Goal: Information Seeking & Learning: Find specific fact

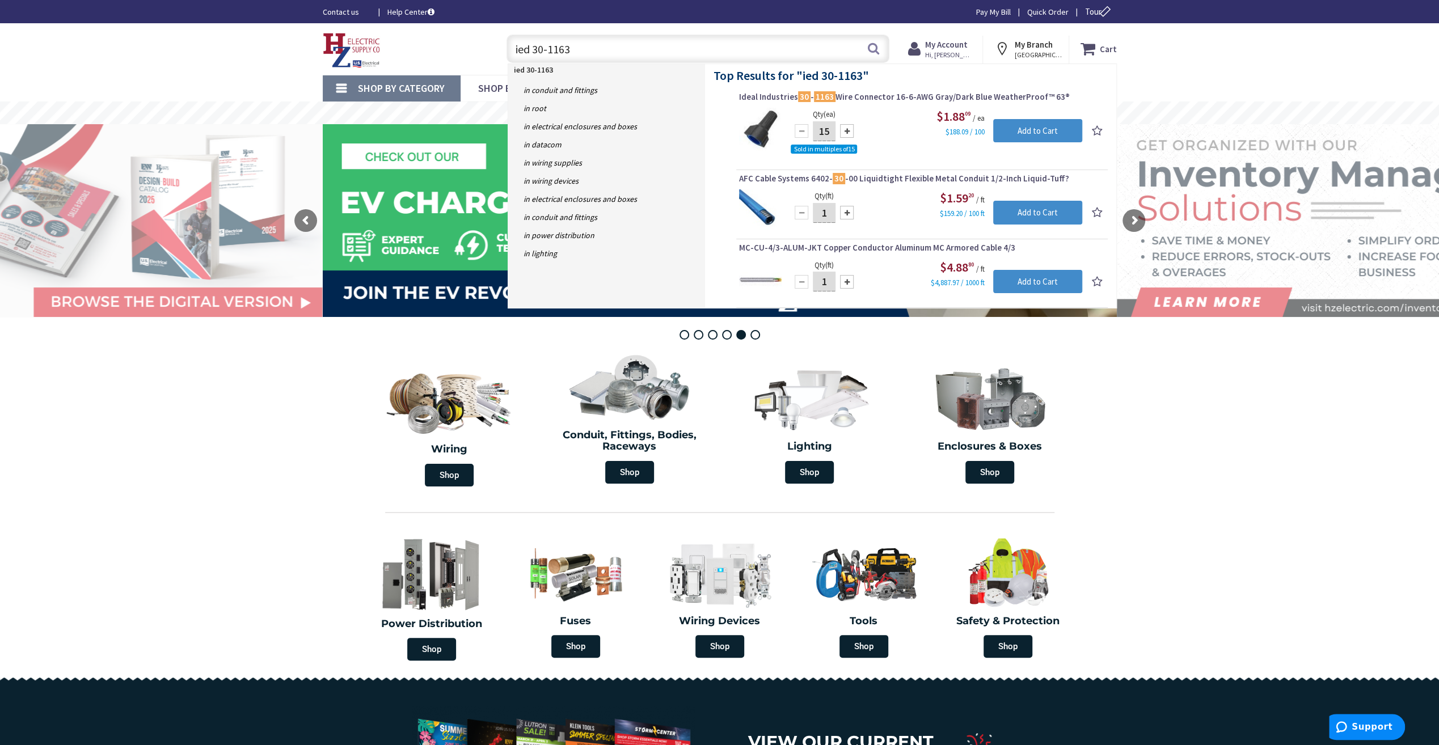
drag, startPoint x: 587, startPoint y: 51, endPoint x: 515, endPoint y: 55, distance: 72.2
click at [515, 55] on input "ied 30-1163" at bounding box center [698, 49] width 383 height 28
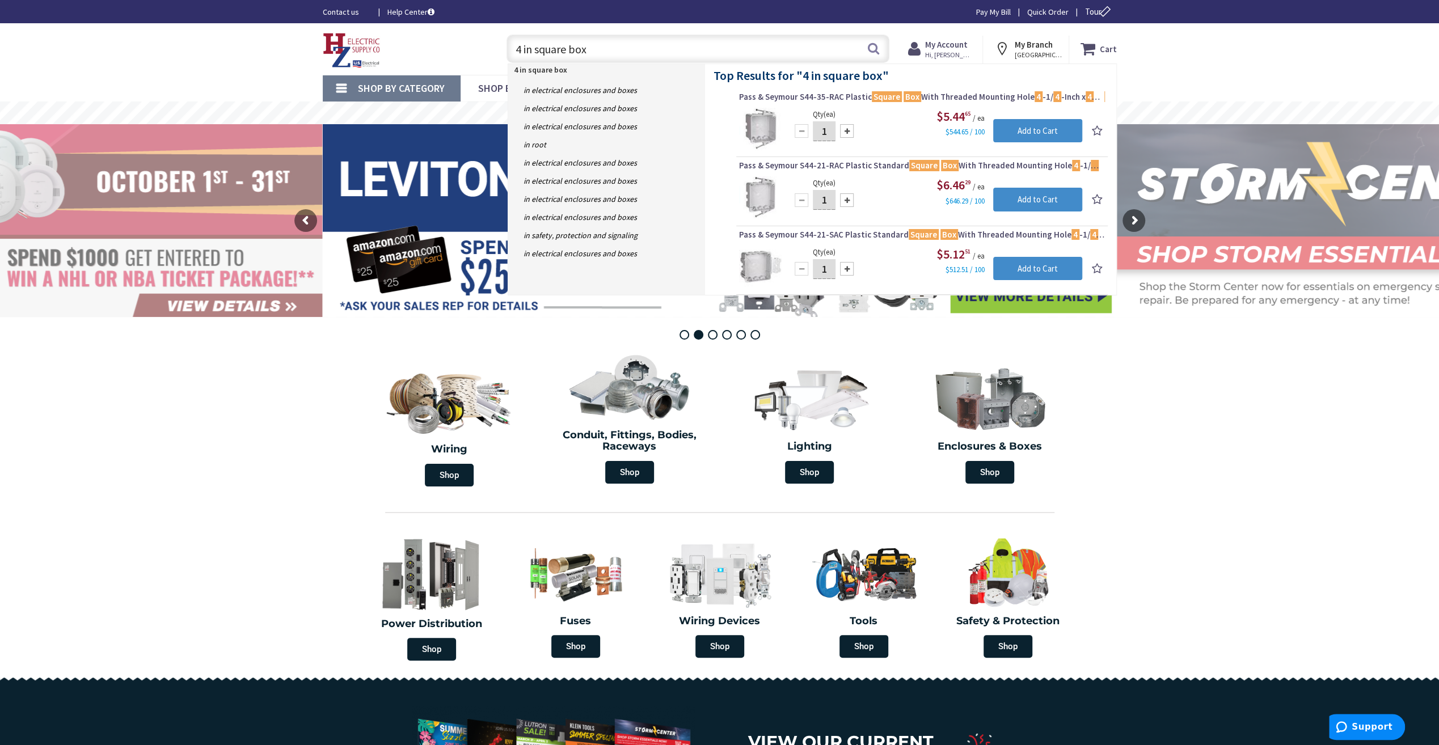
type input "4 in square box"
drag, startPoint x: 595, startPoint y: 44, endPoint x: 507, endPoint y: 49, distance: 87.5
click at [507, 49] on input "4 in square box" at bounding box center [698, 49] width 383 height 28
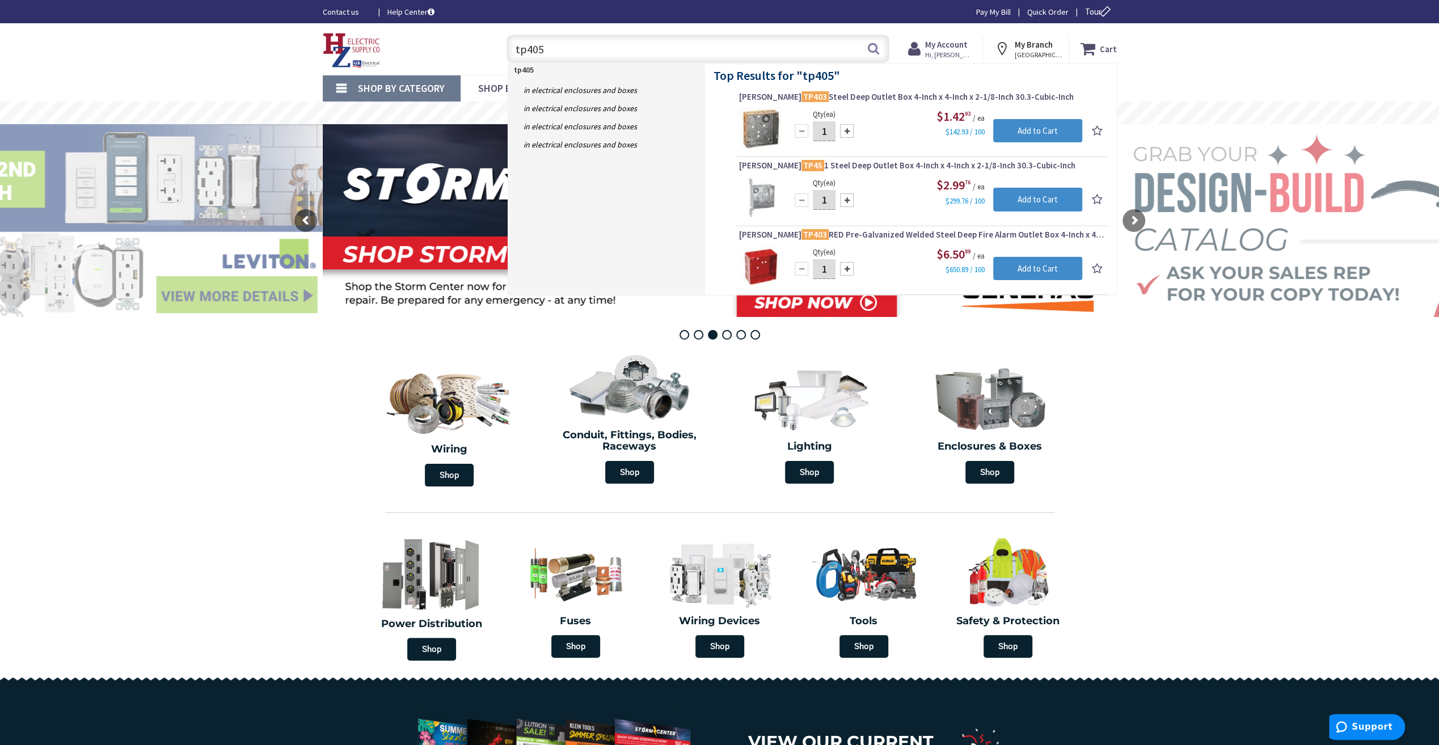
drag, startPoint x: 573, startPoint y: 51, endPoint x: 482, endPoint y: 47, distance: 90.9
click at [482, 47] on div "Toggle Nav tp405 tp405 Search Cart My Cart Close" at bounding box center [719, 49] width 811 height 38
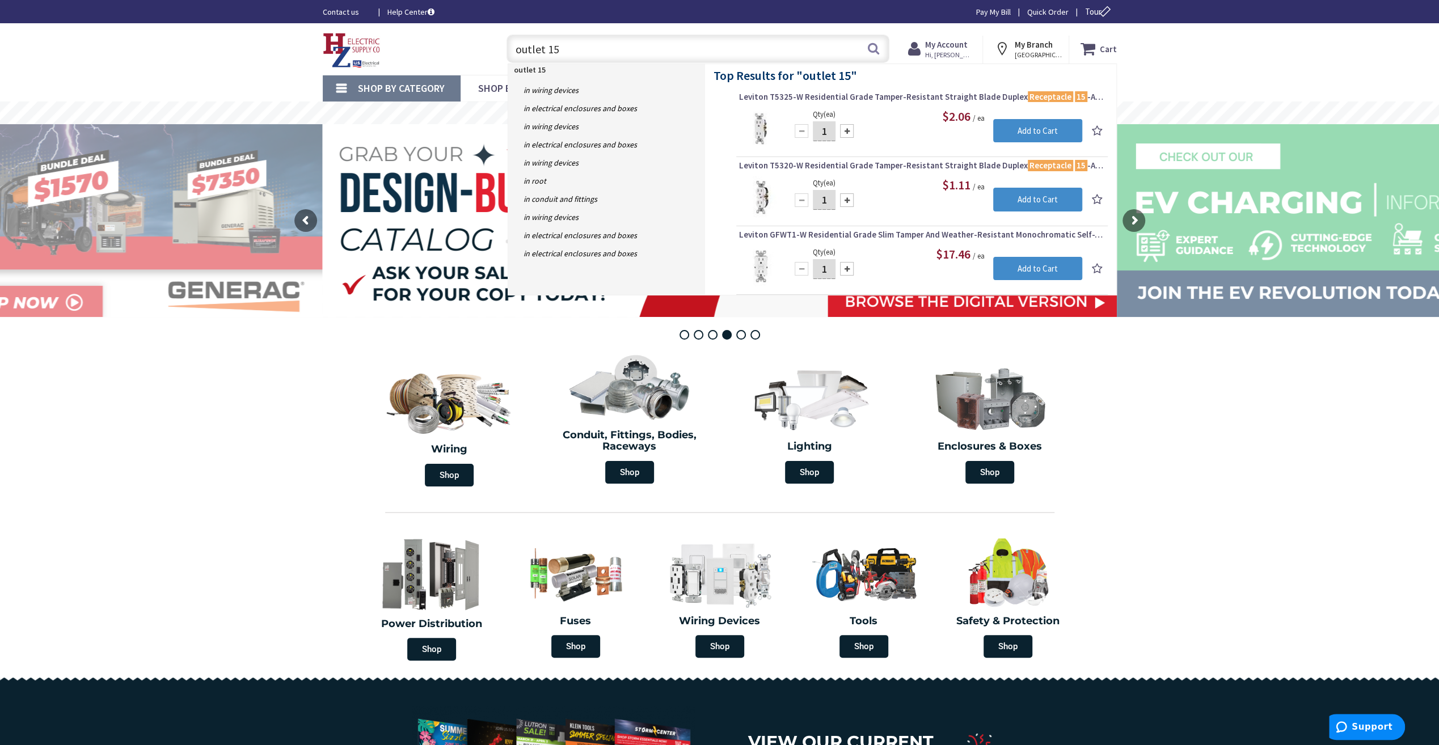
type input "outlet 15"
drag, startPoint x: 564, startPoint y: 46, endPoint x: 515, endPoint y: 46, distance: 49.4
click at [515, 46] on input "outlet 15" at bounding box center [698, 49] width 383 height 28
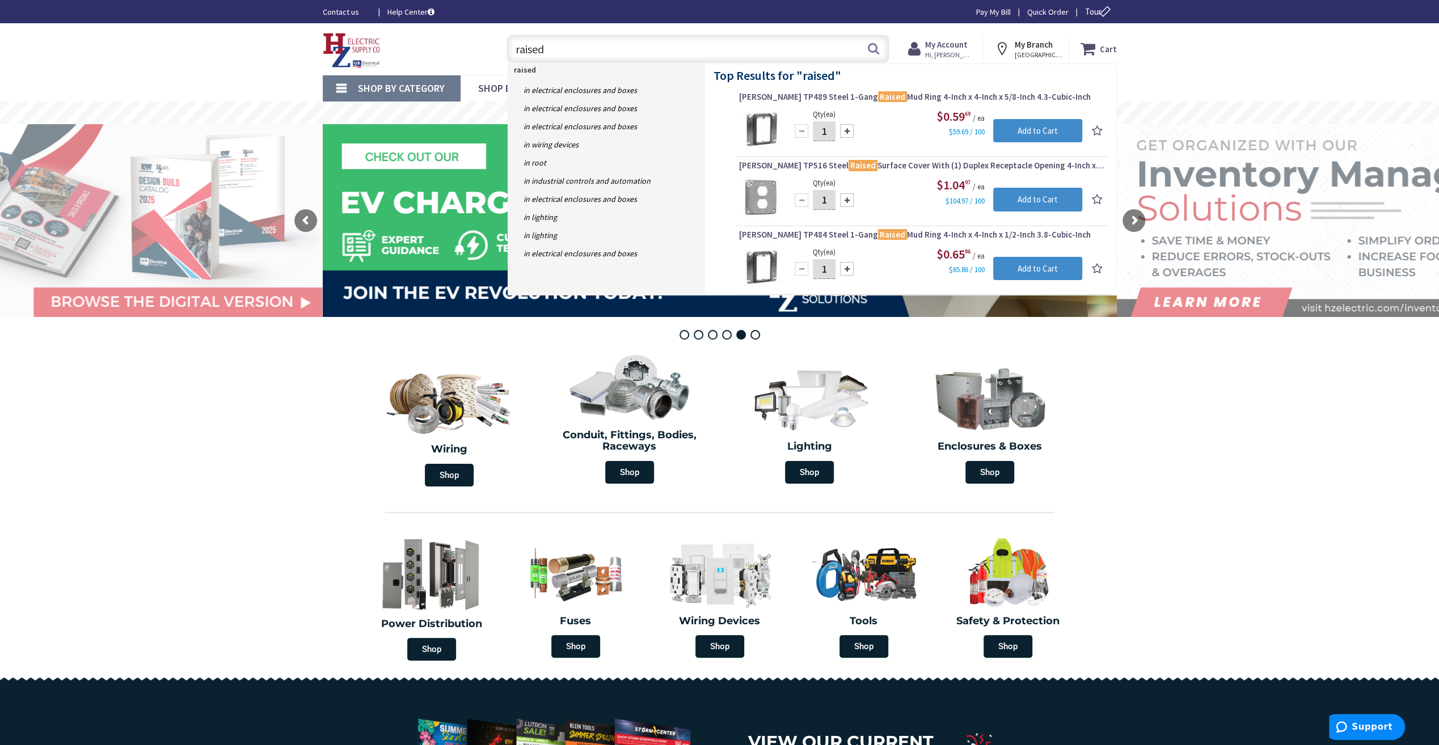
drag, startPoint x: 630, startPoint y: 54, endPoint x: 498, endPoint y: 46, distance: 131.9
click at [498, 46] on div "raised raised Search" at bounding box center [695, 48] width 406 height 36
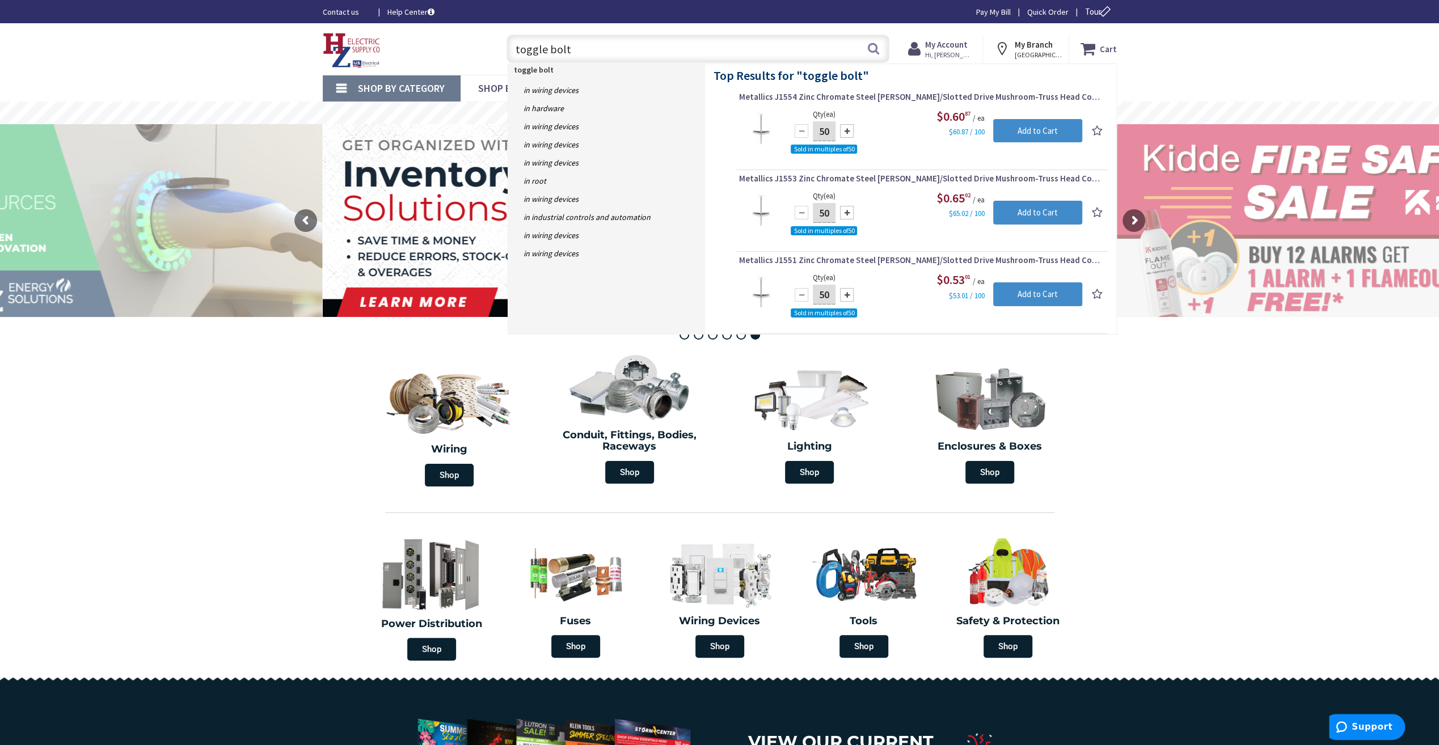
type input "toggle bolt"
drag, startPoint x: 580, startPoint y: 58, endPoint x: 475, endPoint y: 52, distance: 105.1
click at [475, 52] on div "Toggle Nav toggle bolt toggle bolt Search Cart My Cart Close You have no items …" at bounding box center [719, 49] width 811 height 38
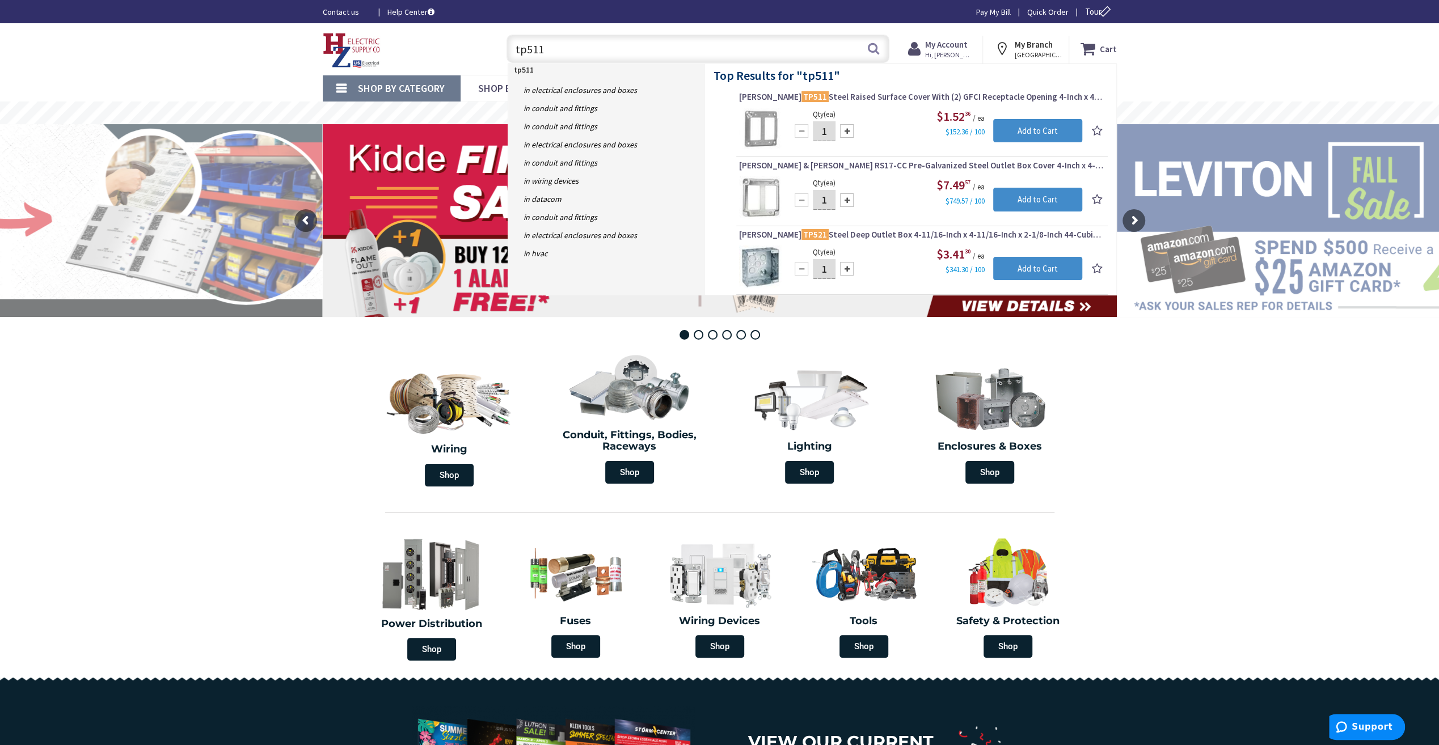
drag, startPoint x: 520, startPoint y: 47, endPoint x: 493, endPoint y: 46, distance: 26.7
click at [493, 46] on div "tp511 tp511 Search" at bounding box center [695, 48] width 406 height 36
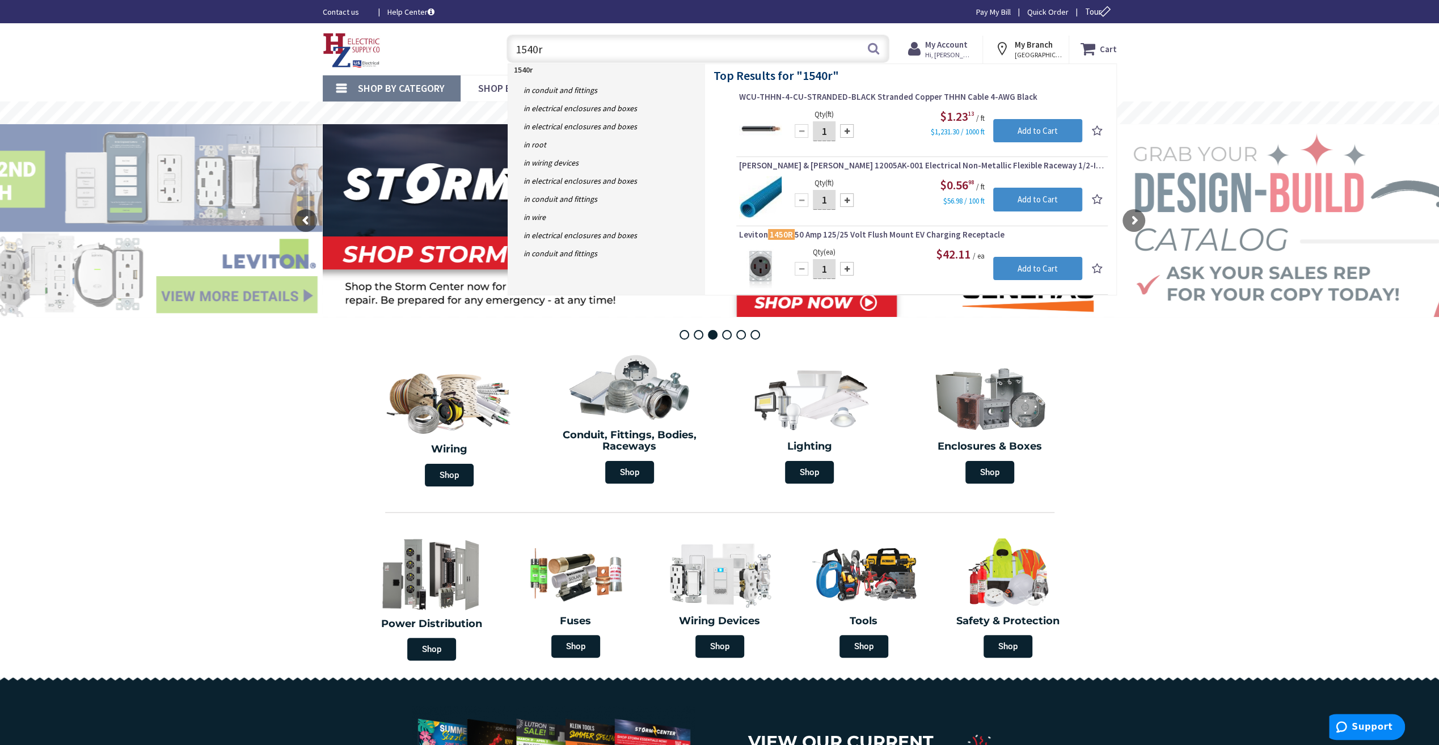
drag, startPoint x: 511, startPoint y: 47, endPoint x: 467, endPoint y: 48, distance: 43.7
click at [467, 48] on div "Toggle Nav 1540r 1540r Search Cart My Cart Close You have no items in your shop…" at bounding box center [719, 49] width 811 height 38
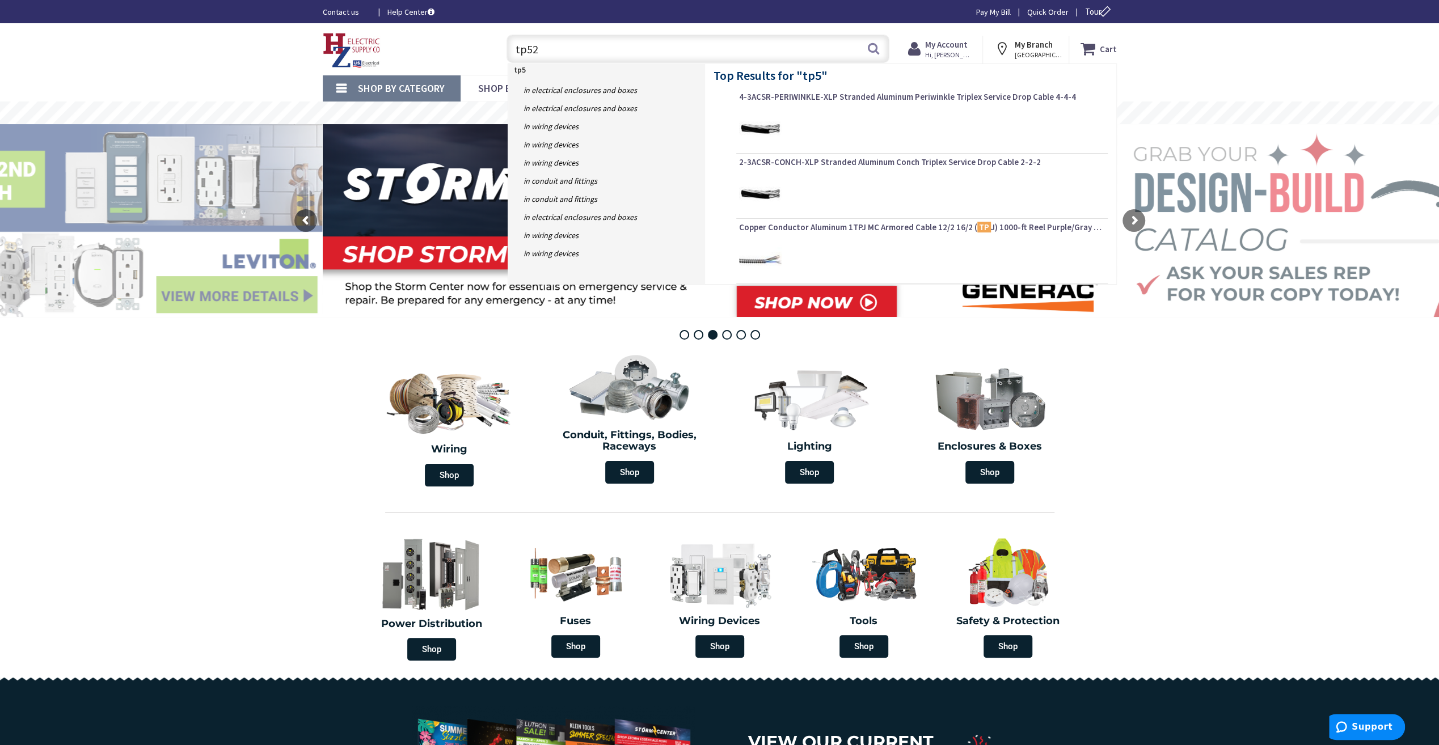
type input "tp521"
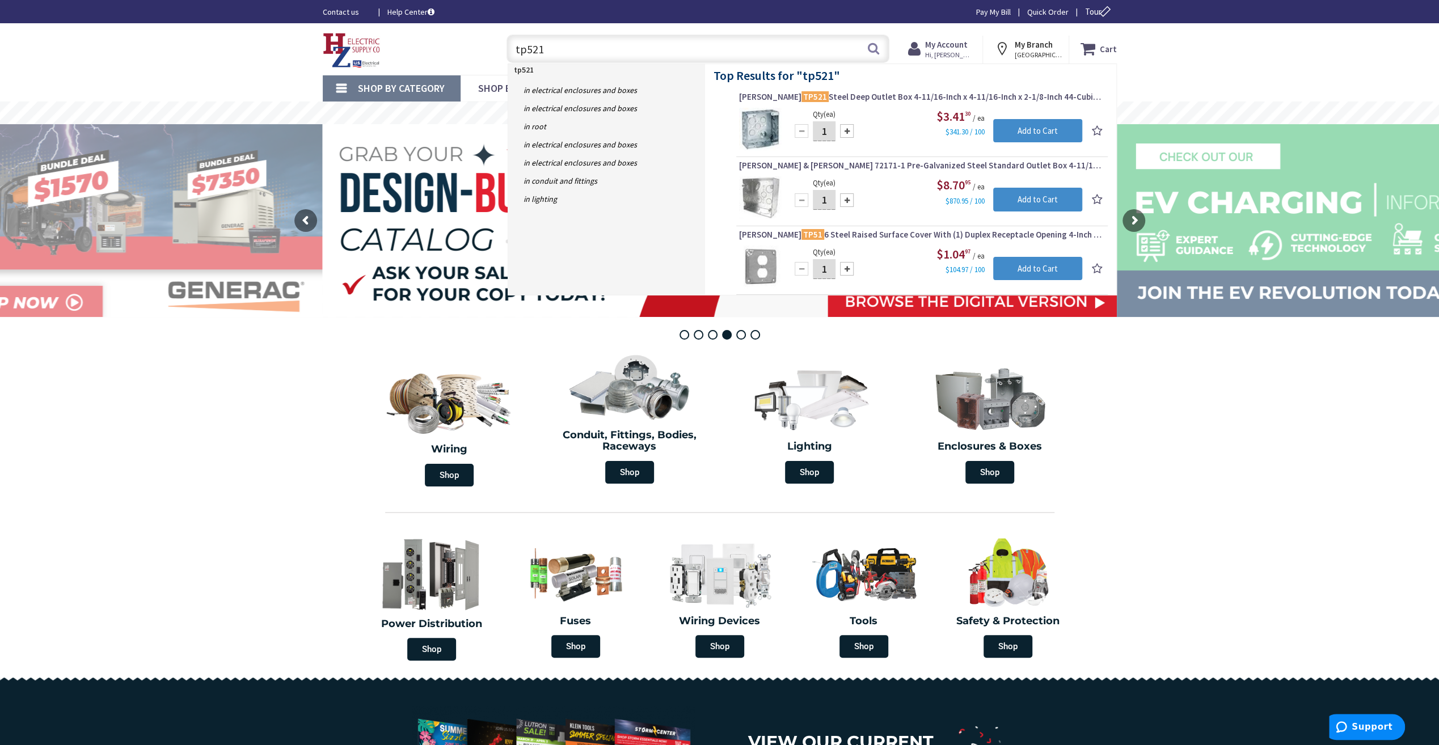
drag, startPoint x: 562, startPoint y: 48, endPoint x: 484, endPoint y: 43, distance: 77.9
click at [484, 41] on div "Toggle Nav tp521 tp521 Search Cart My Cart Close You have no items in your shop…" at bounding box center [719, 49] width 811 height 38
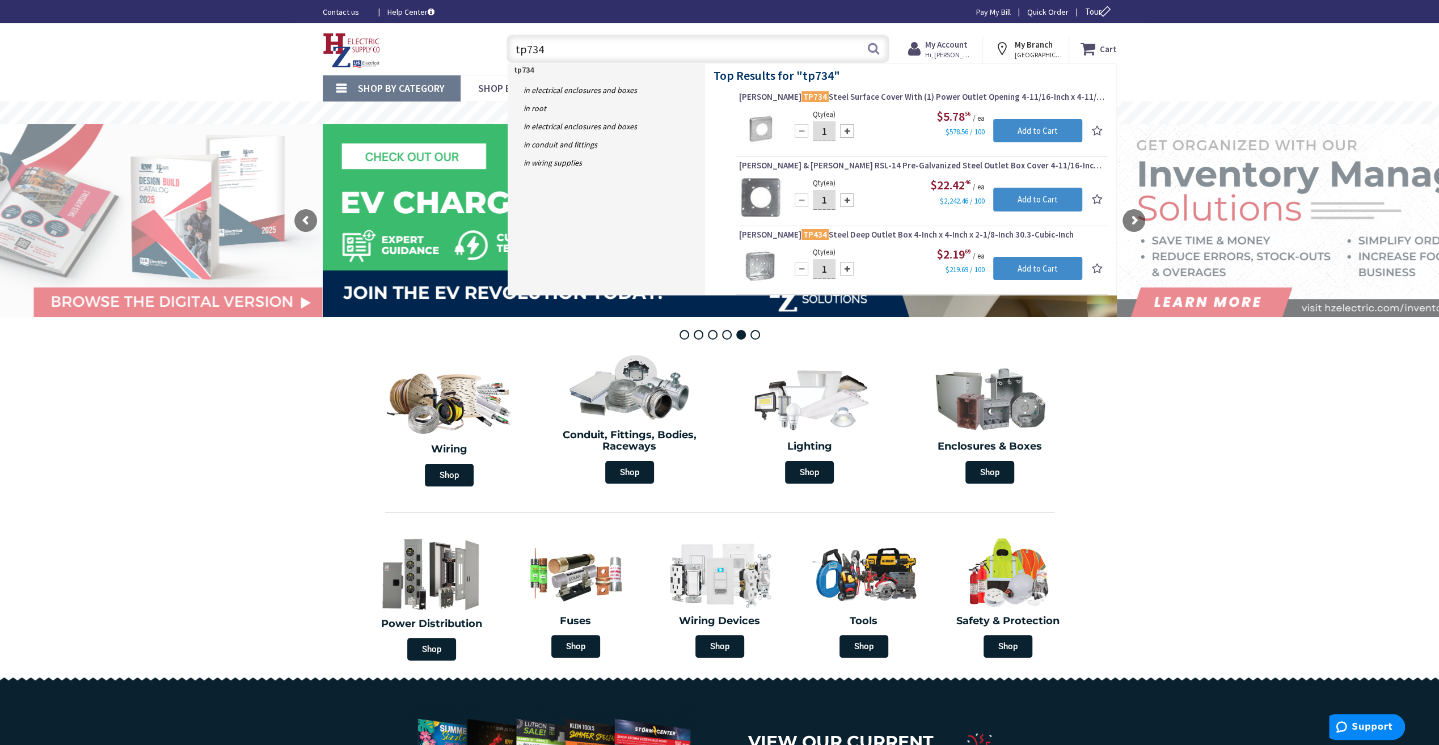
drag, startPoint x: 561, startPoint y: 45, endPoint x: 482, endPoint y: 41, distance: 78.9
click at [482, 41] on div "Toggle Nav tp734 tp734 Search Cart My Cart Close You have no items in your shop…" at bounding box center [719, 49] width 811 height 38
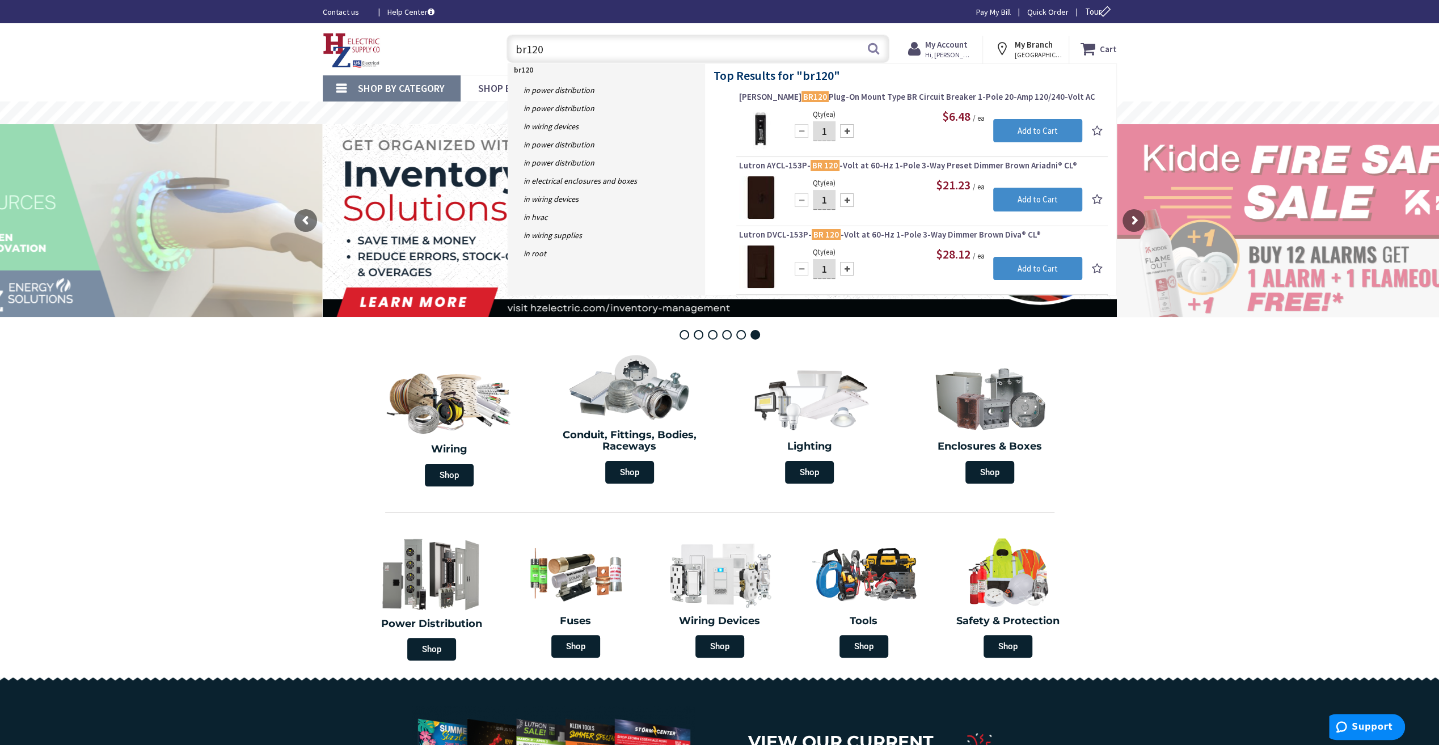
drag, startPoint x: 568, startPoint y: 50, endPoint x: 507, endPoint y: 47, distance: 61.4
click at [507, 47] on input "br120" at bounding box center [698, 49] width 383 height 28
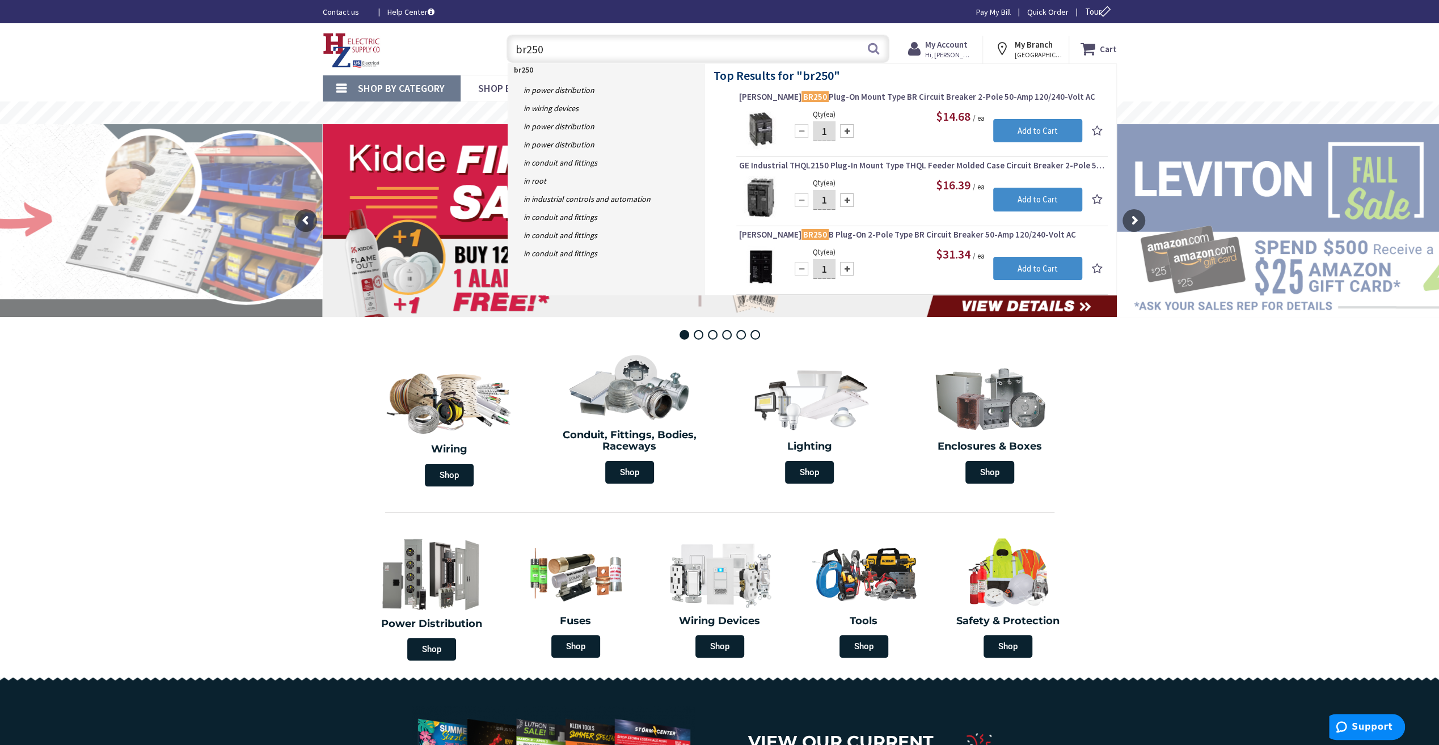
drag, startPoint x: 617, startPoint y: 44, endPoint x: 475, endPoint y: 41, distance: 141.8
click at [475, 41] on div "Toggle Nav br250 br250 Search Cart My Cart Close You have no items in your shop…" at bounding box center [719, 49] width 811 height 38
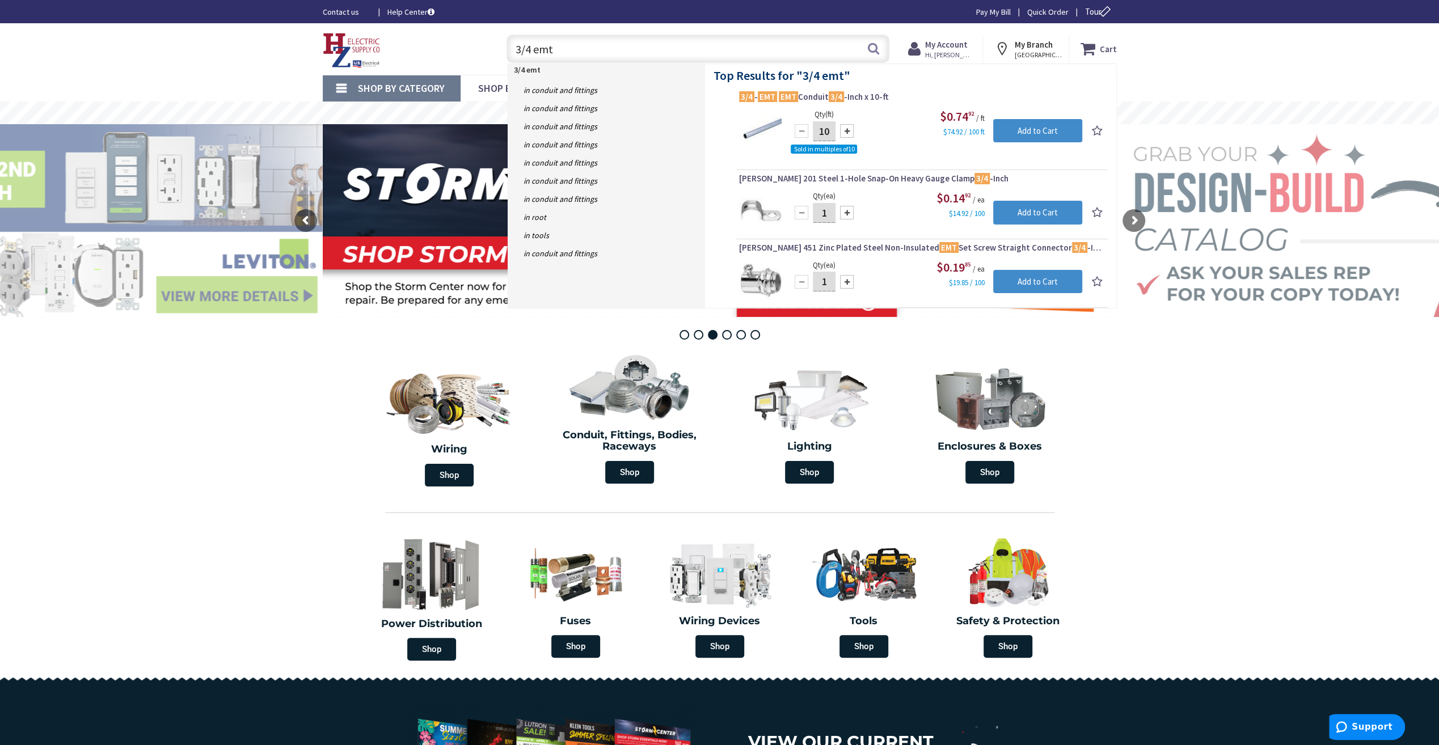
drag, startPoint x: 575, startPoint y: 48, endPoint x: 506, endPoint y: 49, distance: 69.2
click at [507, 49] on input "3/4 emt" at bounding box center [698, 49] width 383 height 28
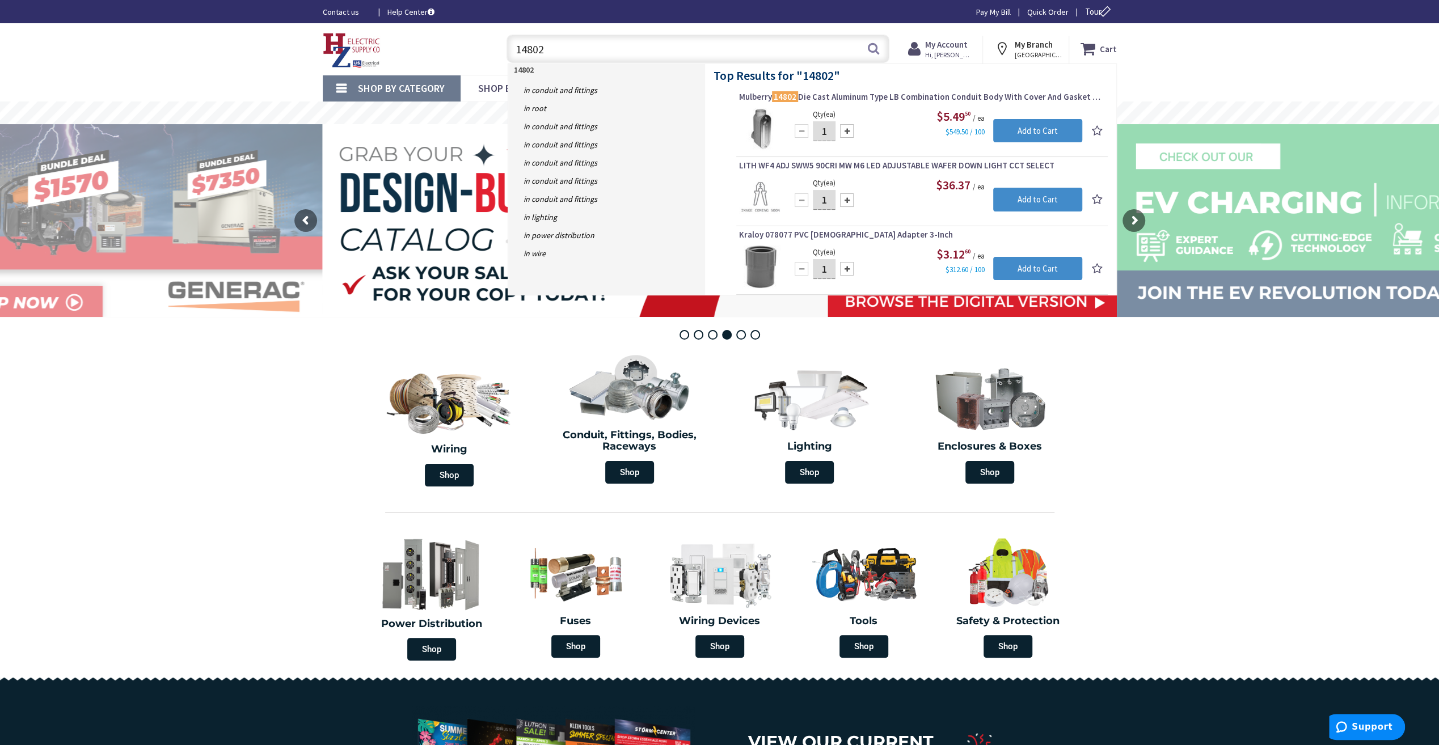
drag, startPoint x: 575, startPoint y: 40, endPoint x: 479, endPoint y: 39, distance: 95.9
click at [479, 39] on div "Toggle Nav 14802 14802 Search Cart My Cart Close You have no items in your shop…" at bounding box center [719, 49] width 811 height 38
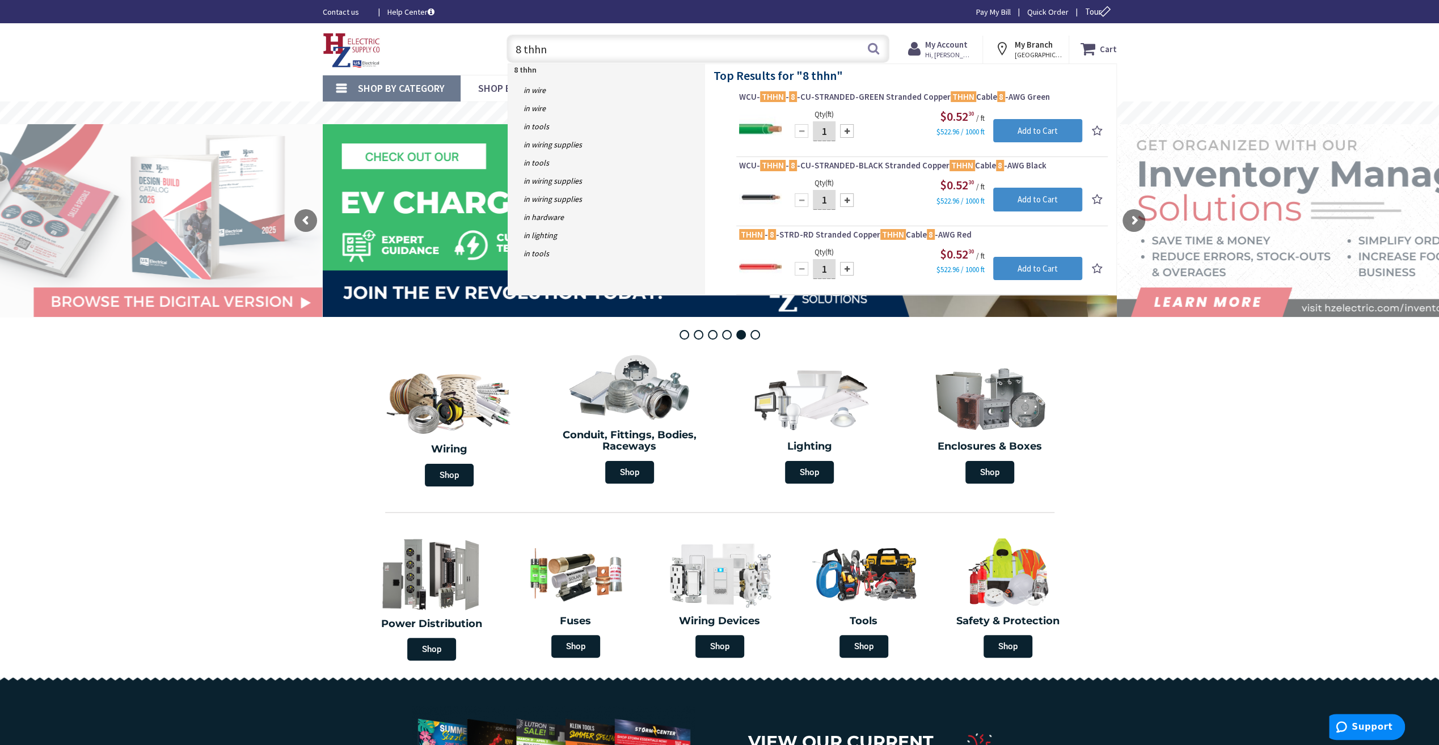
drag, startPoint x: 557, startPoint y: 47, endPoint x: 472, endPoint y: 51, distance: 85.2
click at [472, 51] on div "Toggle Nav 8 thhn 8 thhn Search Cart My Cart Close You have no items in your sh…" at bounding box center [719, 49] width 811 height 38
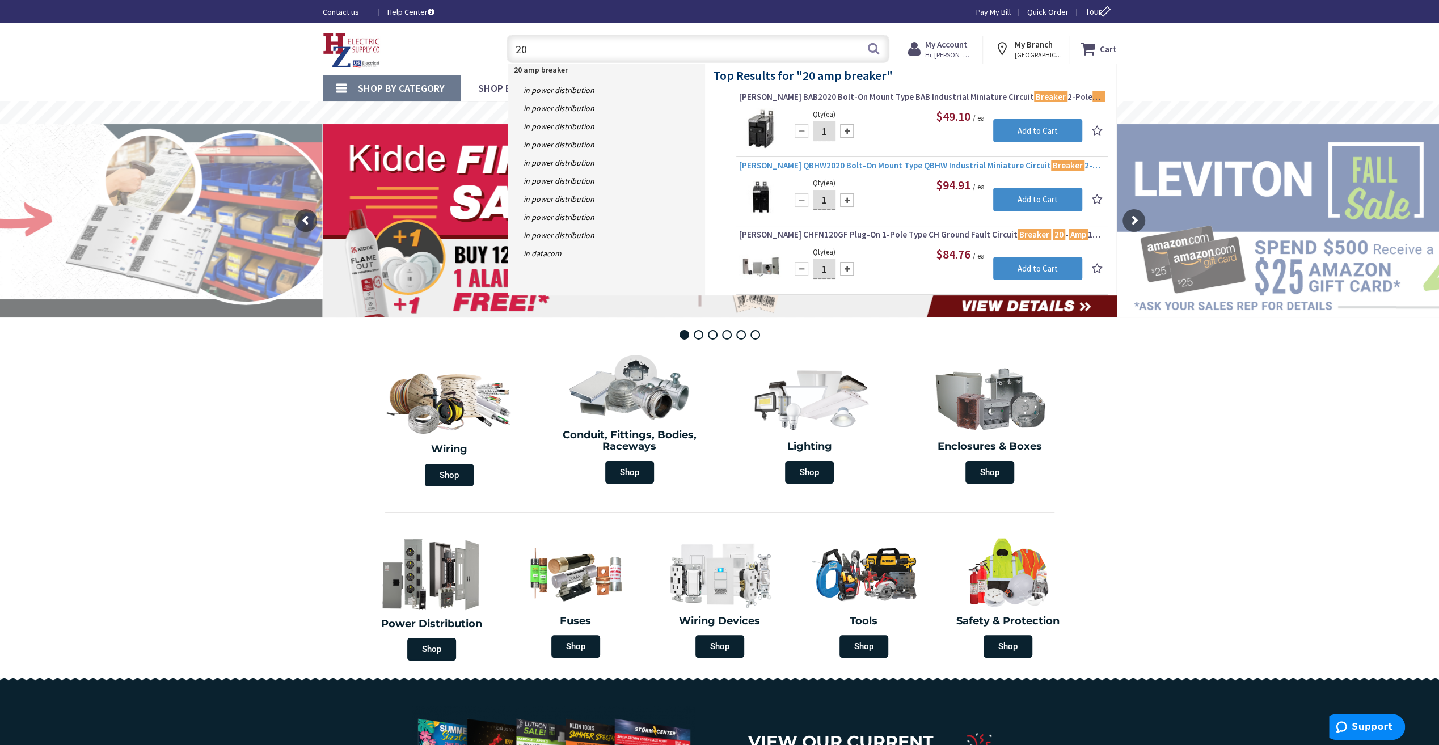
type input "2"
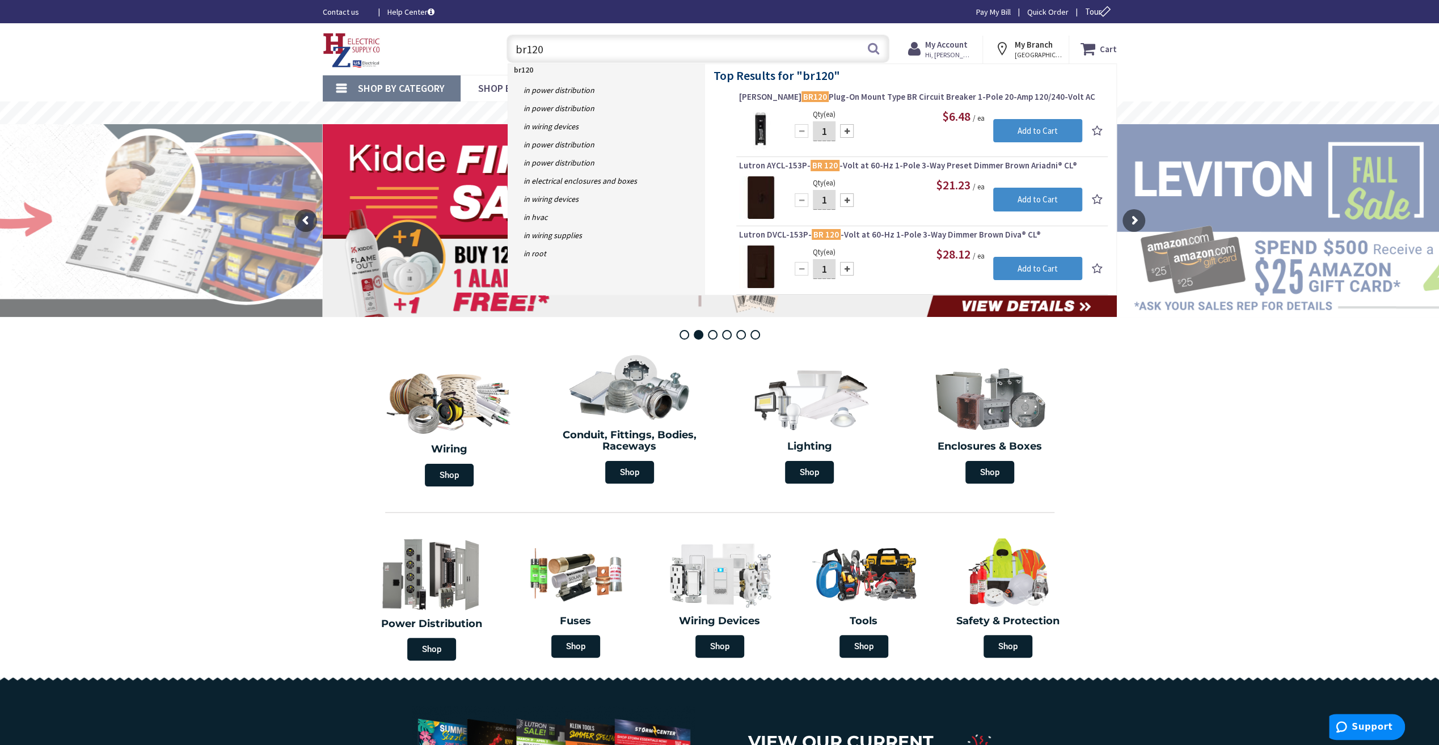
type input "br120"
drag, startPoint x: 543, startPoint y: 43, endPoint x: 495, endPoint y: 43, distance: 48.8
click at [495, 43] on div "br120 br120 Search" at bounding box center [695, 48] width 406 height 36
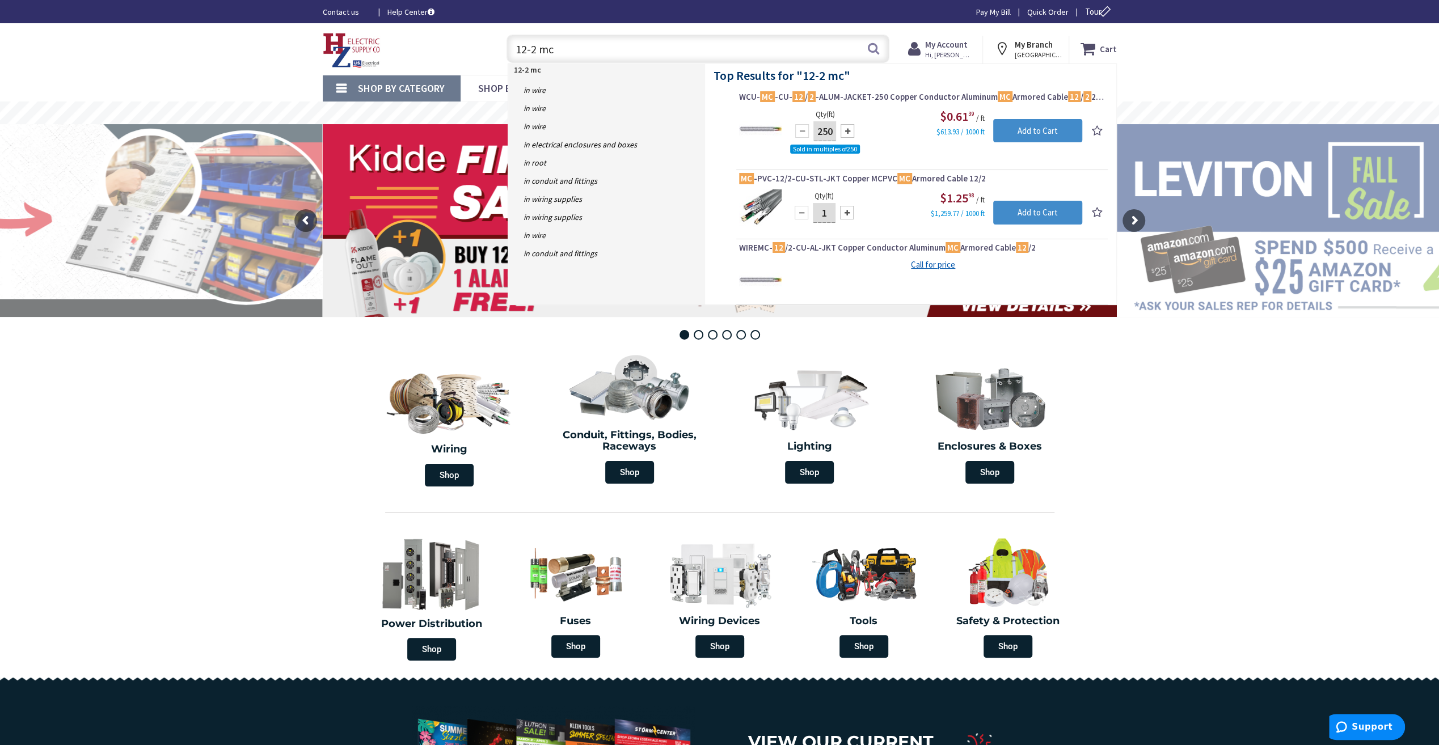
click at [557, 51] on input "12-2 mc" at bounding box center [698, 49] width 383 height 28
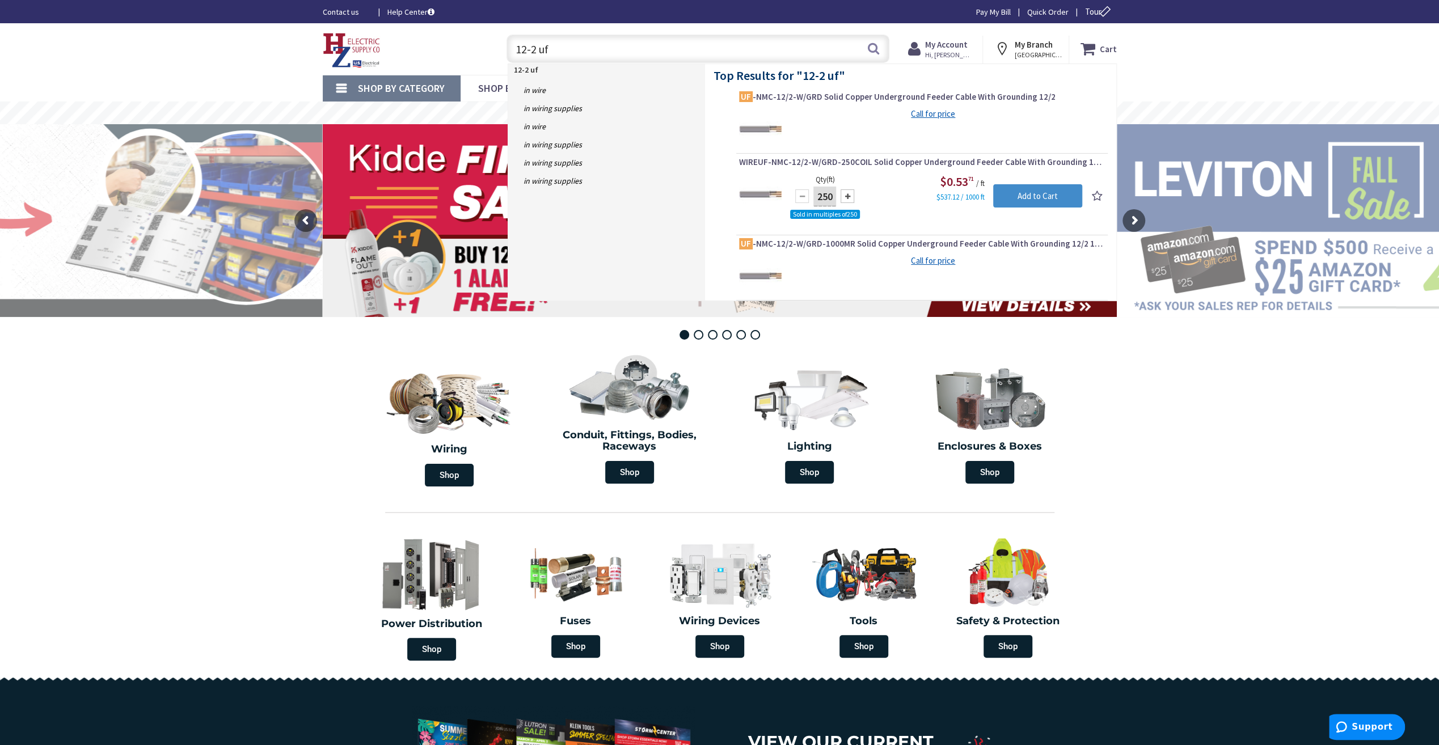
drag, startPoint x: 558, startPoint y: 39, endPoint x: 499, endPoint y: 43, distance: 59.2
click at [499, 43] on div "12-2 uf 12-2 uf Search" at bounding box center [695, 48] width 406 height 36
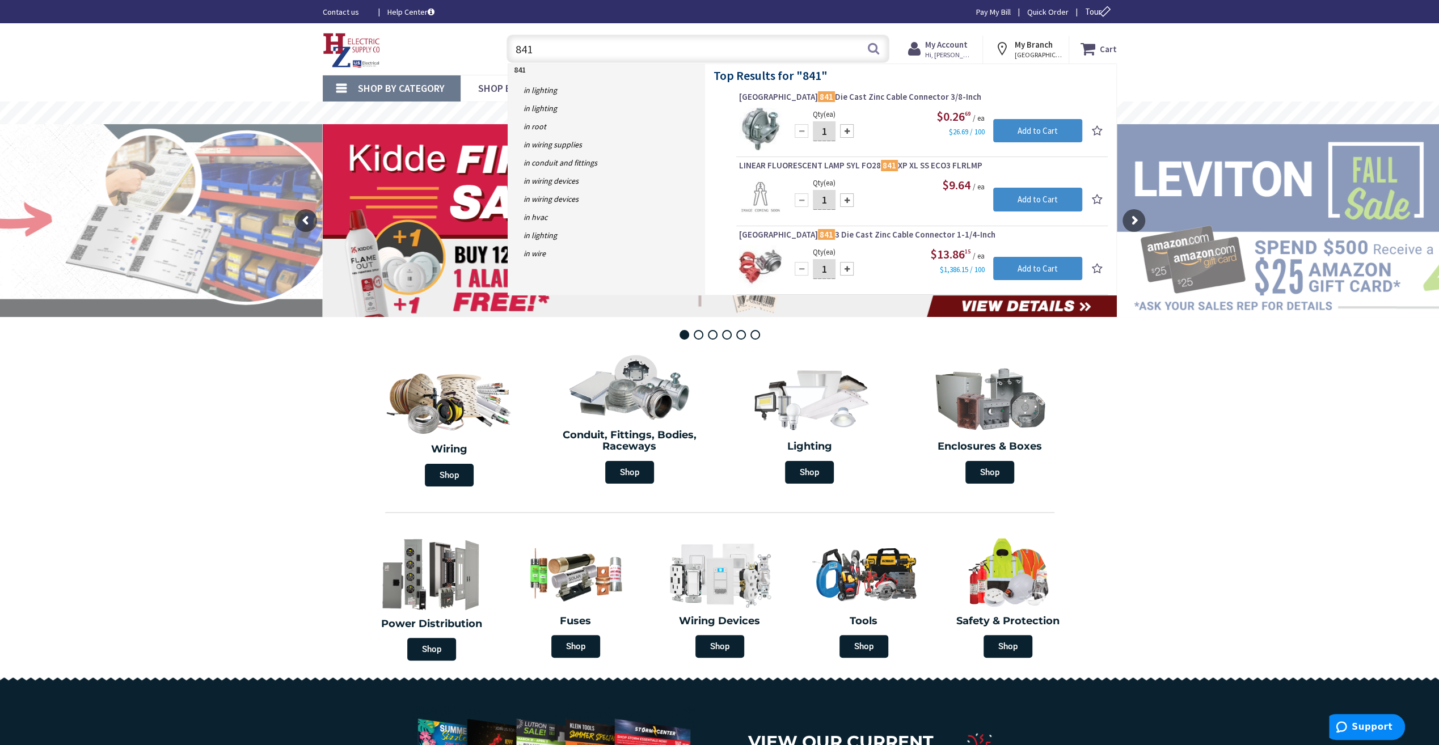
drag, startPoint x: 599, startPoint y: 33, endPoint x: 508, endPoint y: 43, distance: 91.3
click at [497, 36] on div "841 841 Search" at bounding box center [695, 48] width 406 height 36
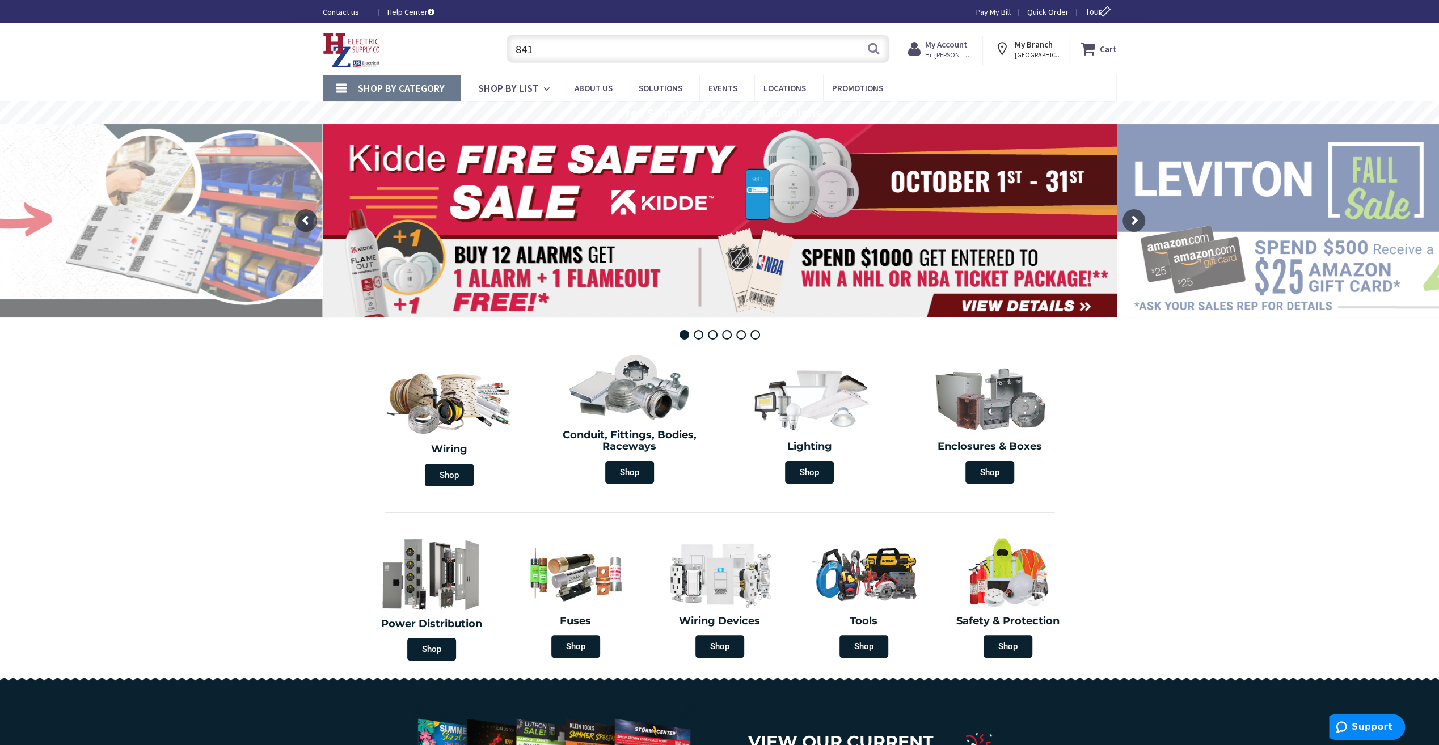
drag, startPoint x: 533, startPoint y: 47, endPoint x: 498, endPoint y: 47, distance: 35.2
click at [498, 47] on div "841 841 Search" at bounding box center [695, 48] width 406 height 36
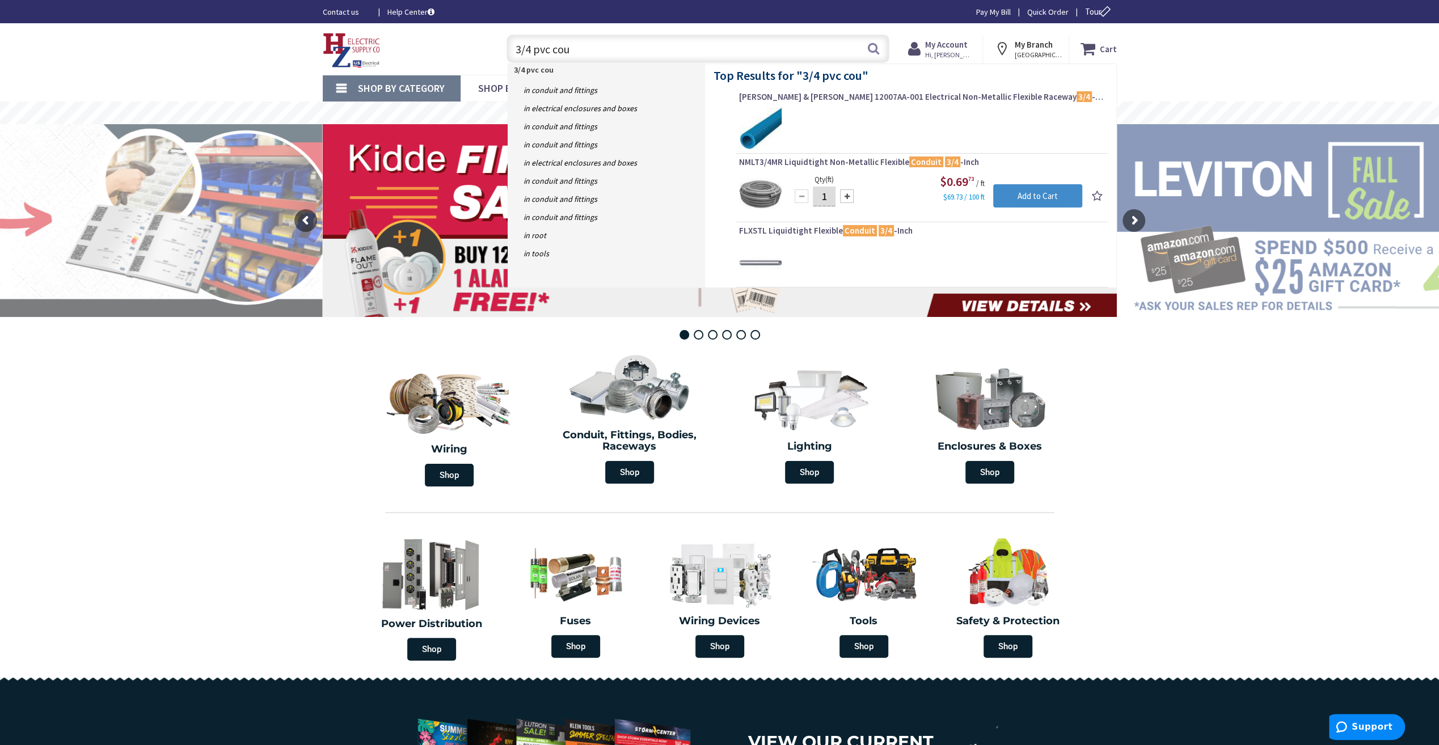
type input "3/4 pvc coup"
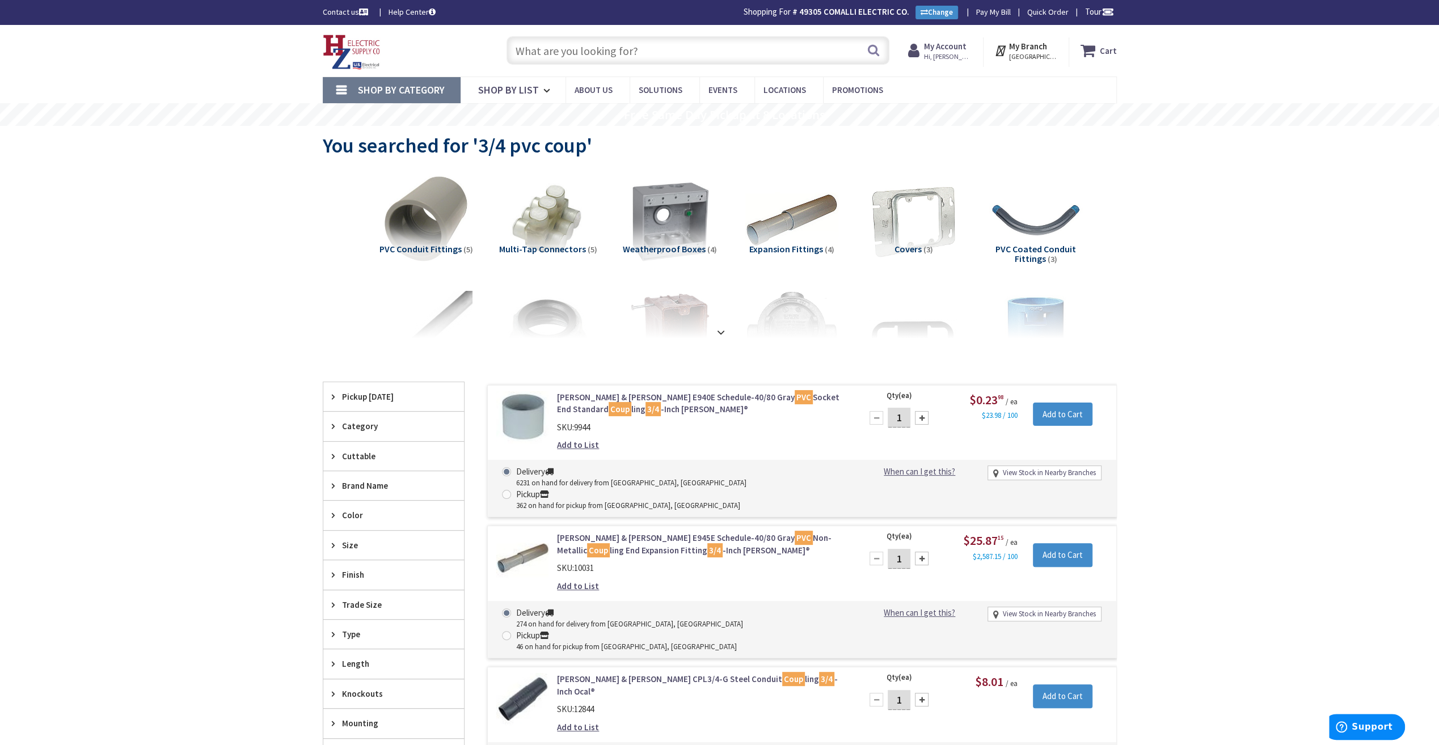
click at [653, 49] on input "text" at bounding box center [698, 50] width 383 height 28
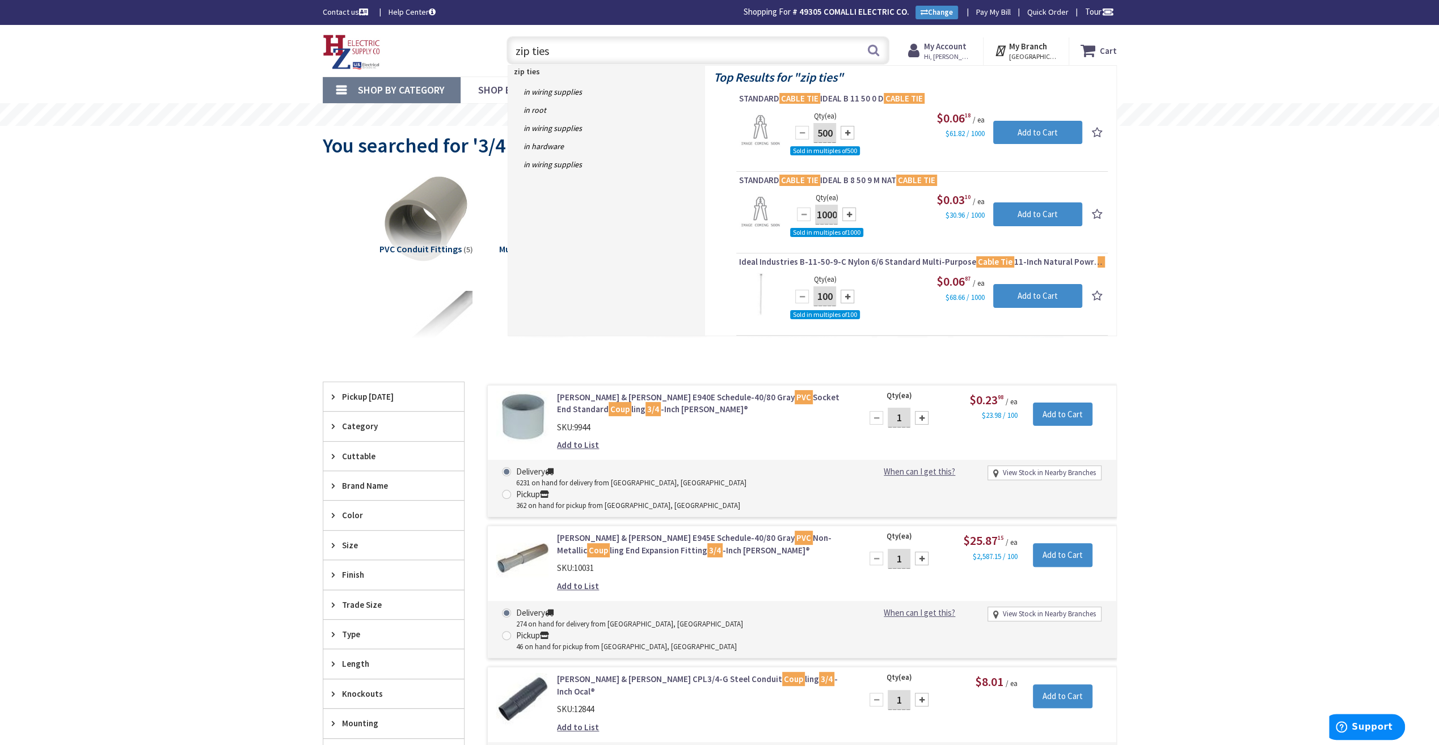
drag, startPoint x: 551, startPoint y: 49, endPoint x: 509, endPoint y: 52, distance: 42.1
click at [509, 52] on input "zip ties" at bounding box center [698, 50] width 383 height 28
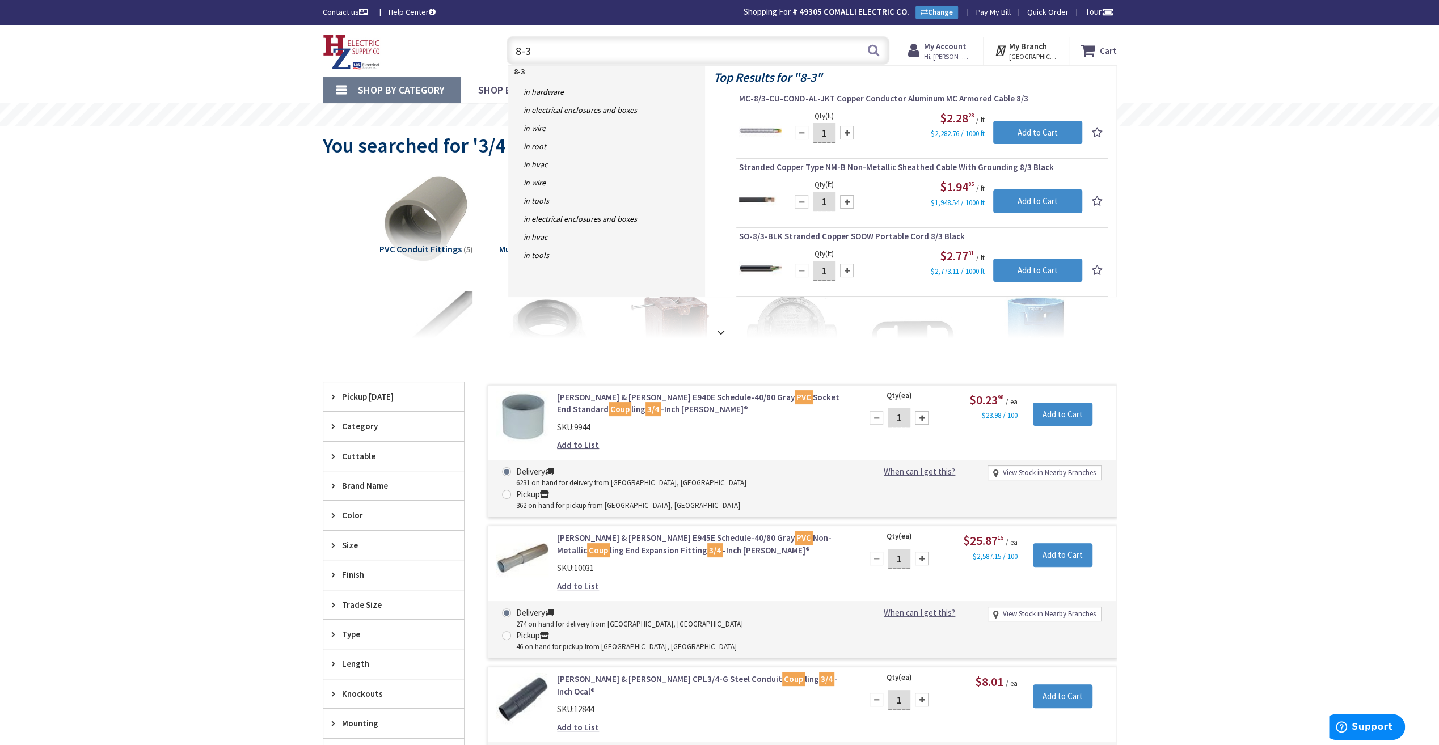
type input "8-3"
